Goal: Task Accomplishment & Management: Manage account settings

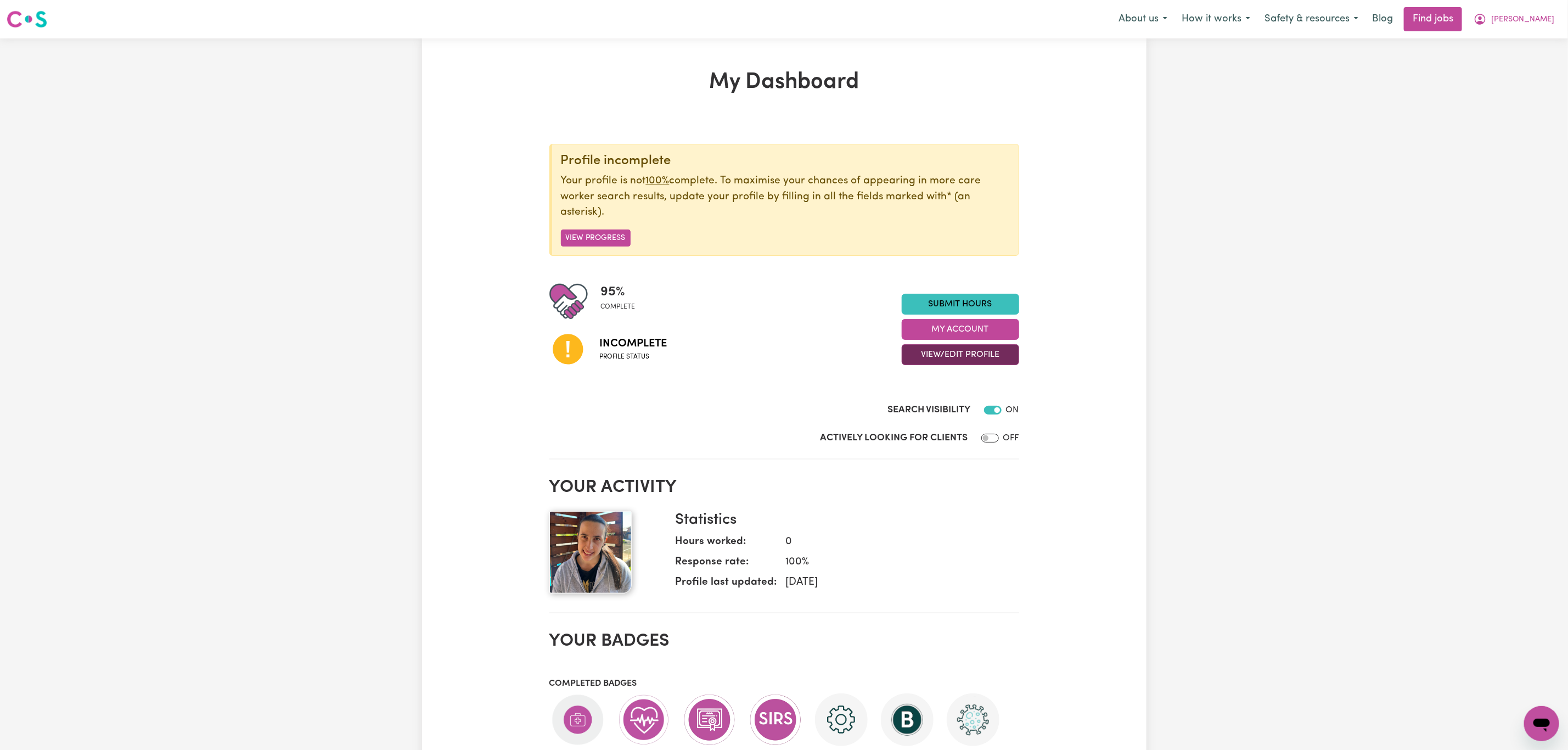
click at [954, 357] on button "View/Edit Profile" at bounding box center [960, 355] width 117 height 21
click at [945, 401] on link "Edit Profile" at bounding box center [953, 404] width 102 height 22
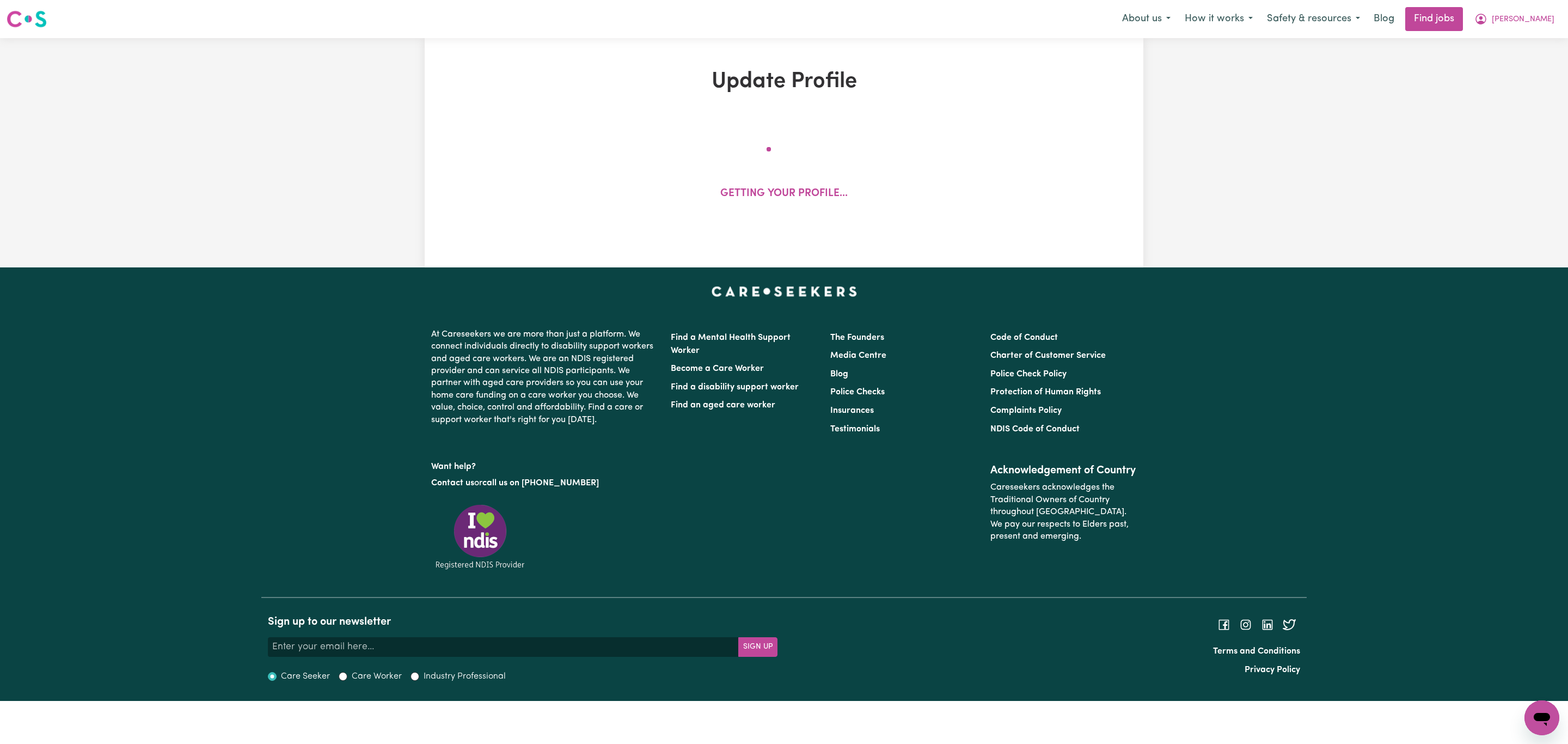
select select "[DEMOGRAPHIC_DATA]"
select select "[DEMOGRAPHIC_DATA] Citizen"
select select "Studying a healthcare related degree or qualification"
select select "62"
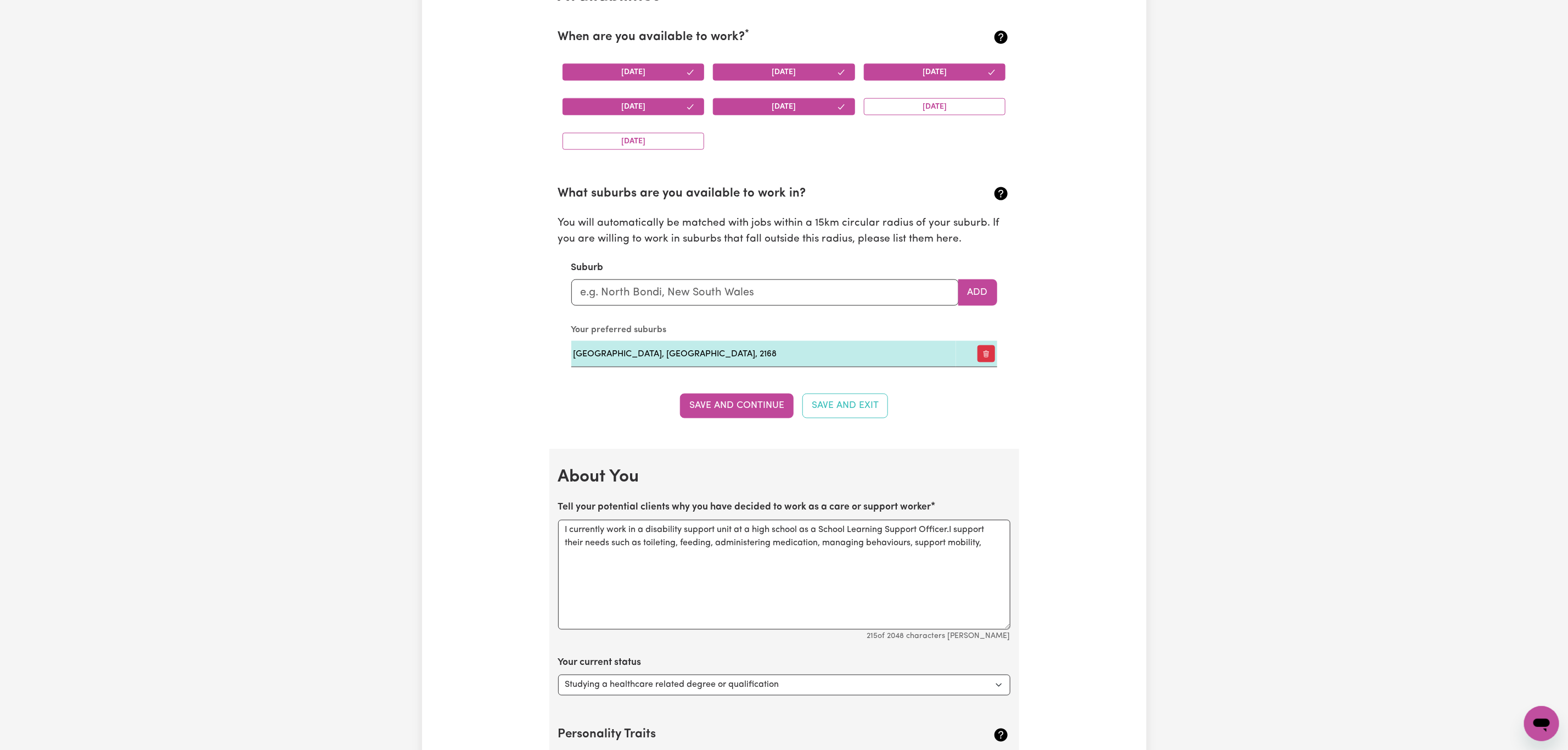
scroll to position [1318, 0]
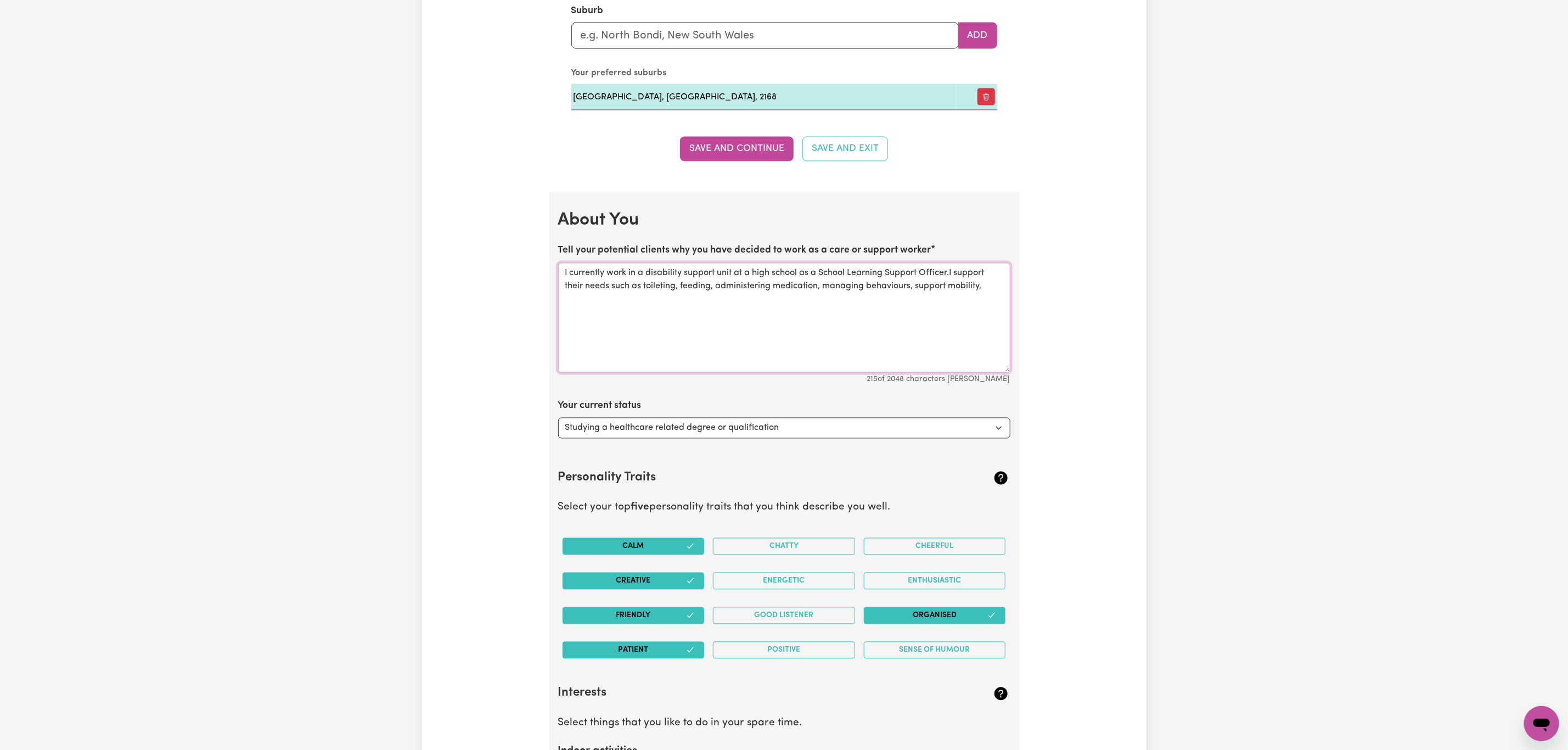
drag, startPoint x: 987, startPoint y: 295, endPoint x: 913, endPoint y: 295, distance: 74.0
click at [913, 295] on textarea "I currently work in a disability support unit at a high school as a School Lear…" at bounding box center [784, 317] width 452 height 110
click at [1000, 292] on textarea "I currently work in a disability support unit at a high school as a School Lear…" at bounding box center [784, 317] width 452 height 110
drag, startPoint x: 909, startPoint y: 295, endPoint x: 850, endPoint y: 323, distance: 65.3
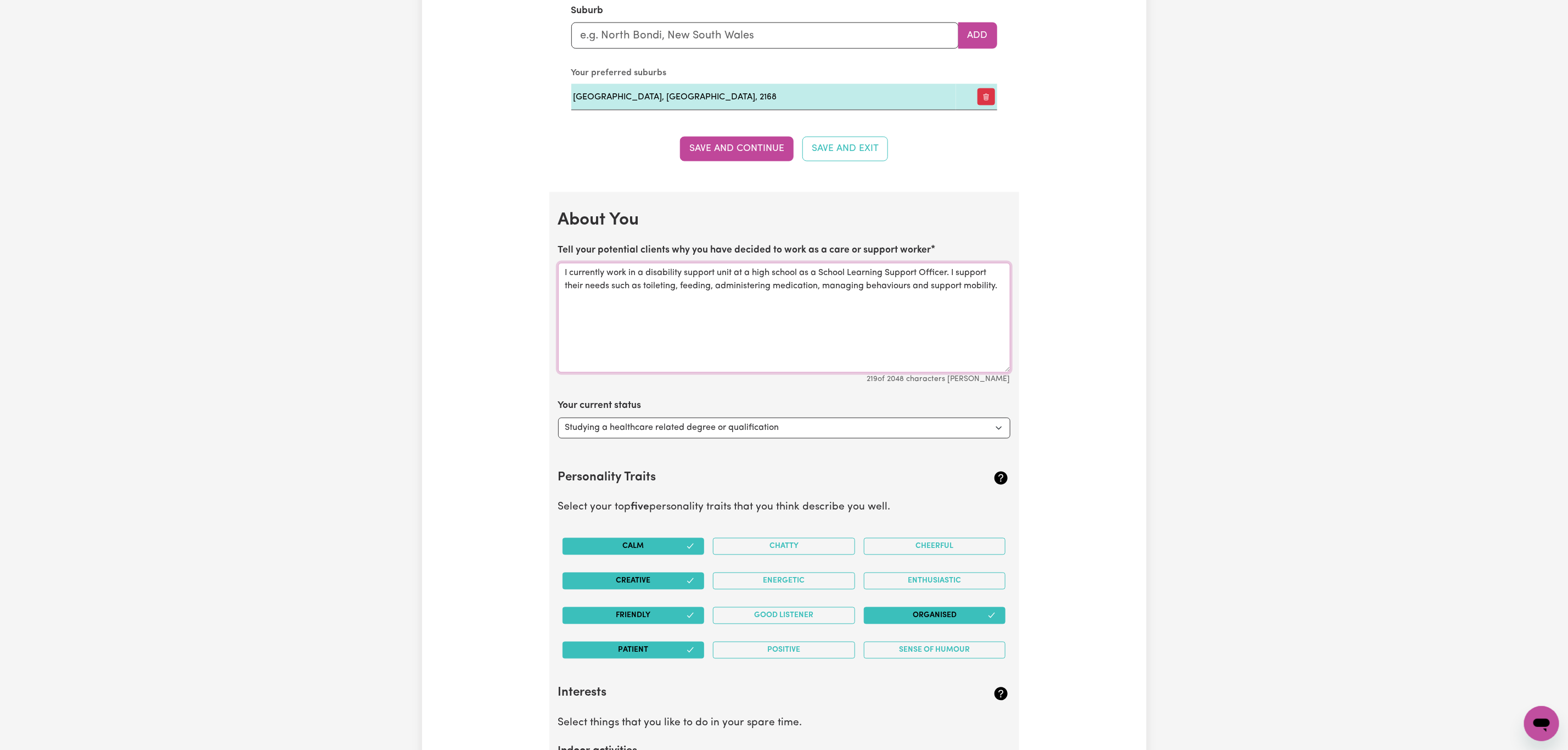
click at [850, 323] on textarea "I currently work in a disability support unit at a high school as a School Lear…" at bounding box center [784, 317] width 452 height 110
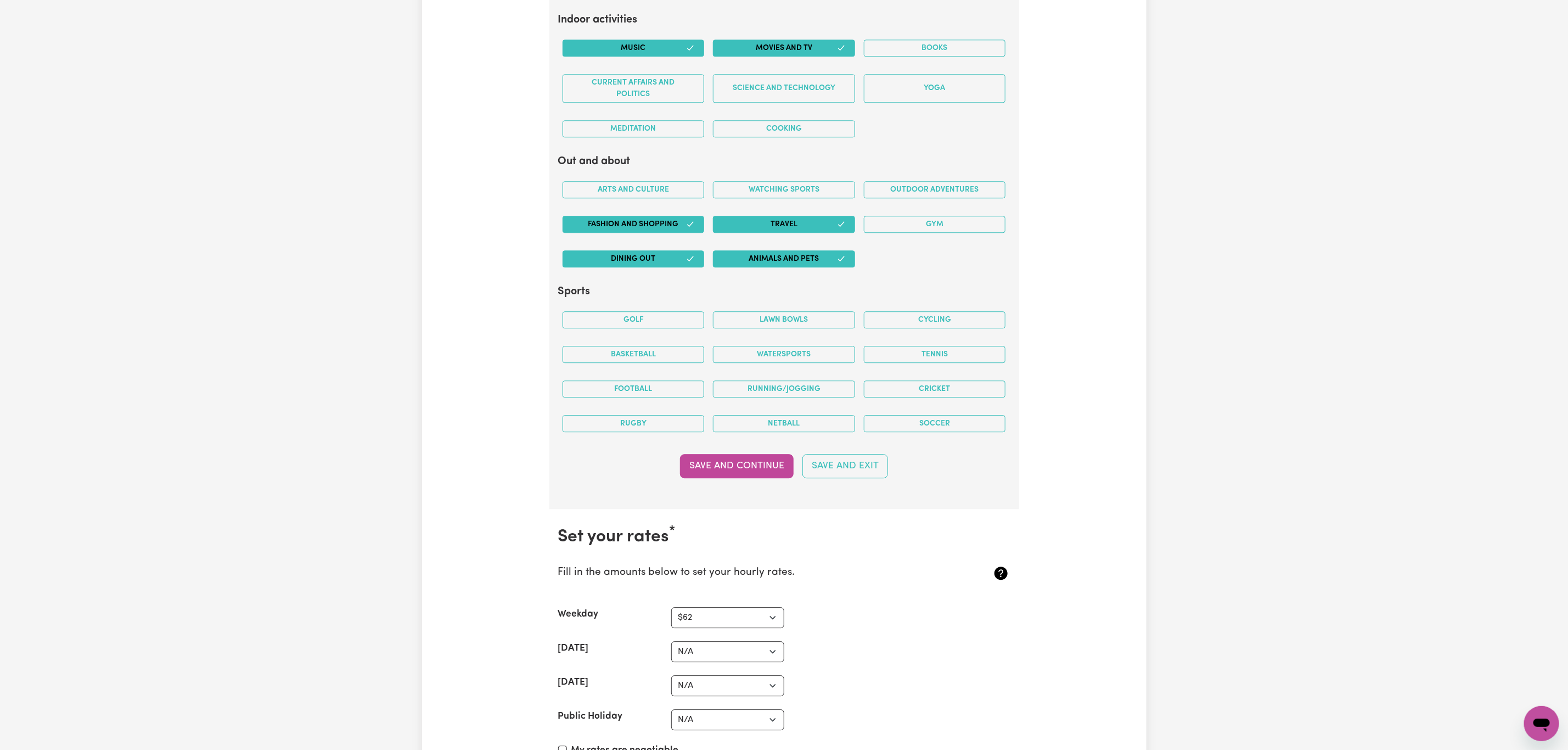
scroll to position [2059, 0]
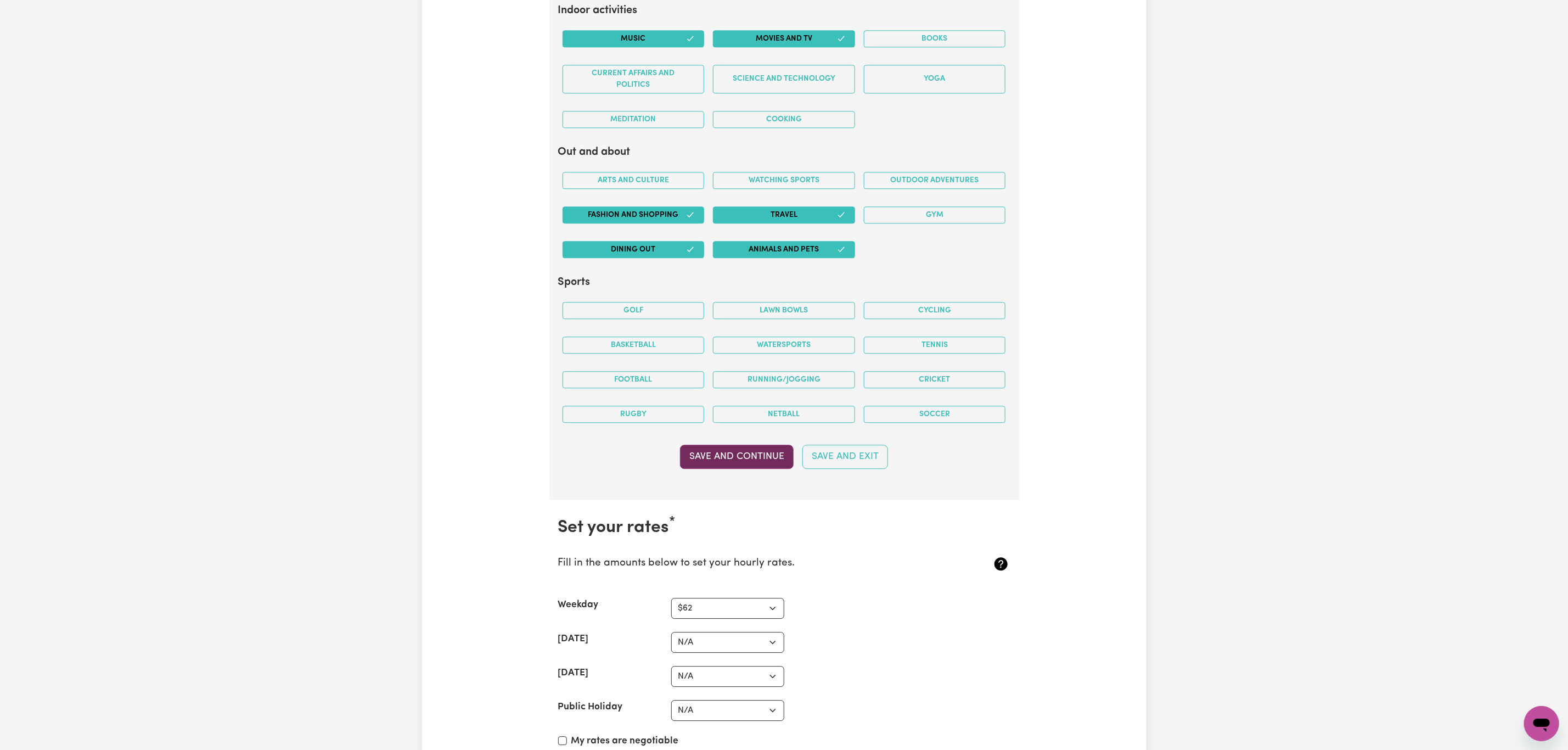
type textarea "I currently work in a disability support unit at a high school as a School Lear…"
click at [743, 469] on button "Save and Continue" at bounding box center [736, 456] width 114 height 24
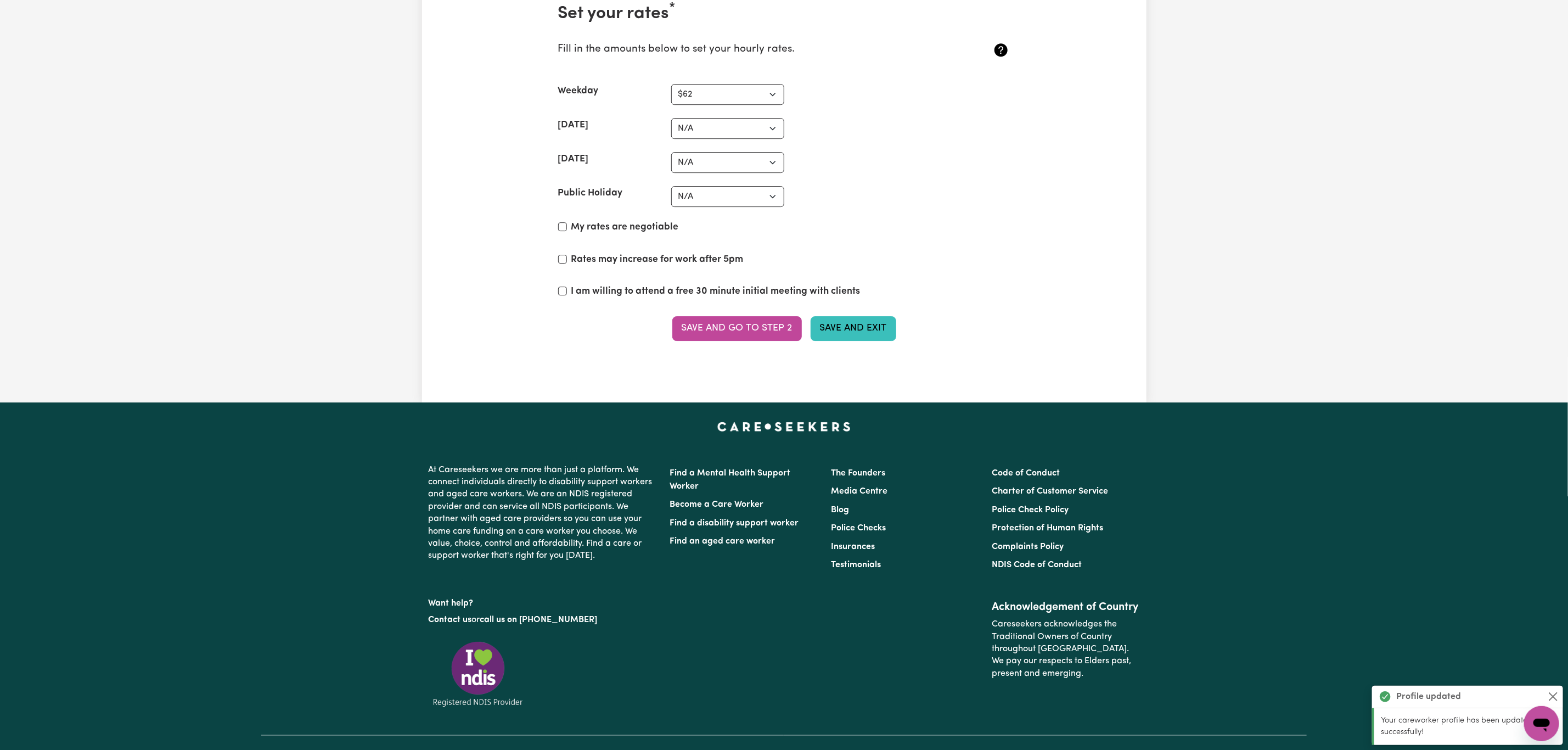
click at [860, 341] on button "Save and Exit" at bounding box center [854, 328] width 86 height 24
